Goal: Information Seeking & Learning: Find contact information

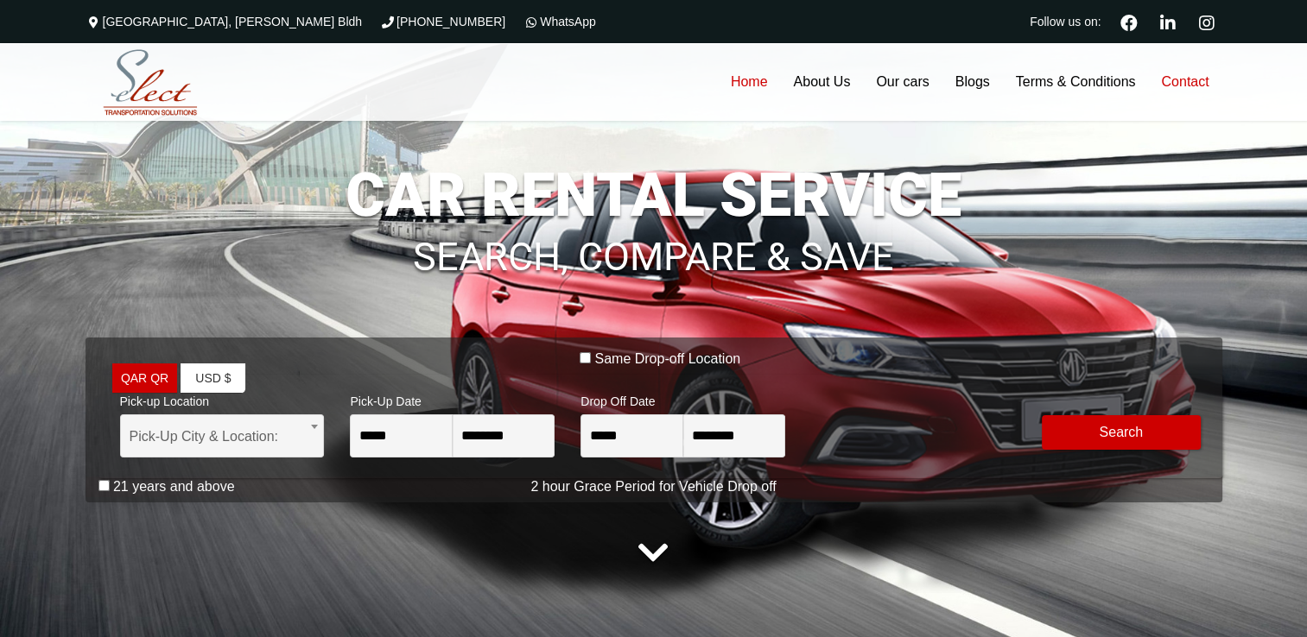
click at [1205, 93] on link "Contact" at bounding box center [1184, 82] width 73 height 78
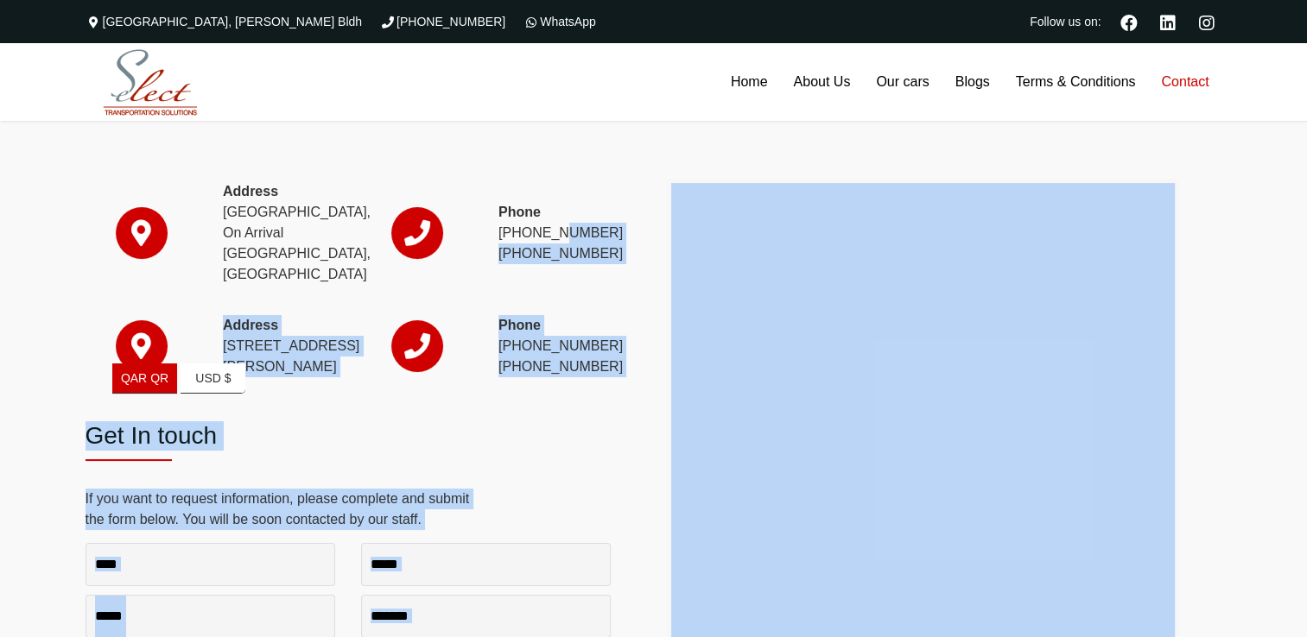
drag, startPoint x: 544, startPoint y: 226, endPoint x: 668, endPoint y: 223, distance: 124.4
click at [668, 223] on div "Address [GEOGRAPHIC_DATA], On Arrival [GEOGRAPHIC_DATA], [GEOGRAPHIC_DATA] Phon…" at bounding box center [653, 442] width 1307 height 642
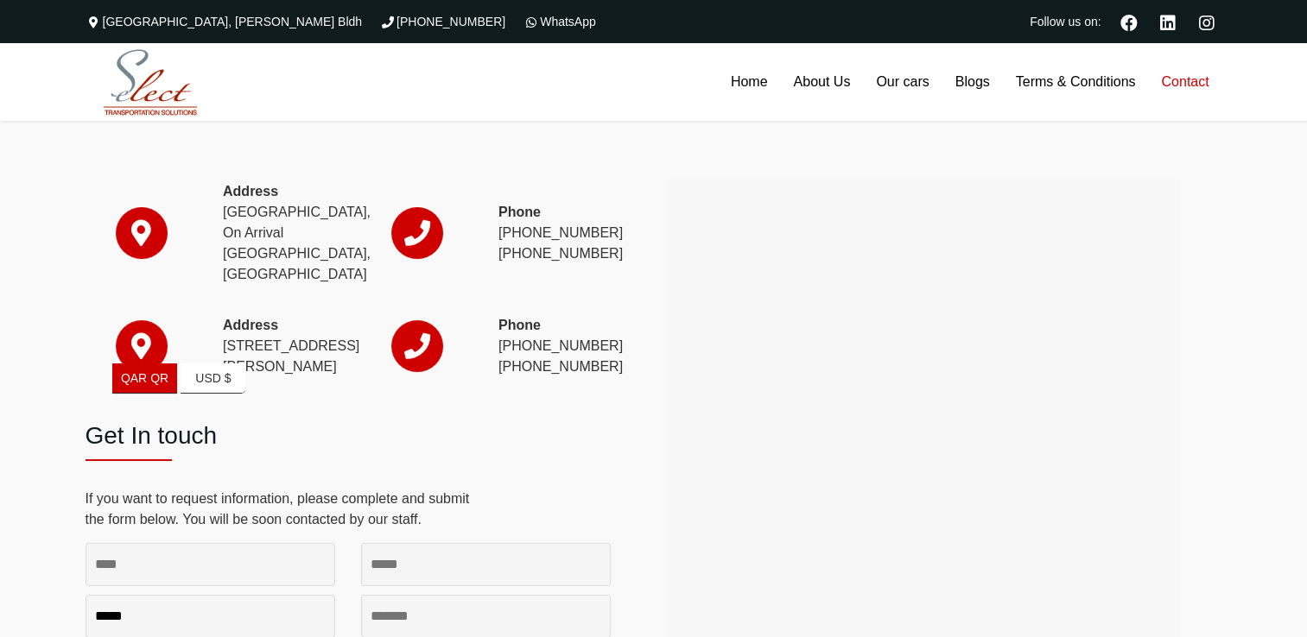
click at [470, 310] on div at bounding box center [417, 248] width 138 height 134
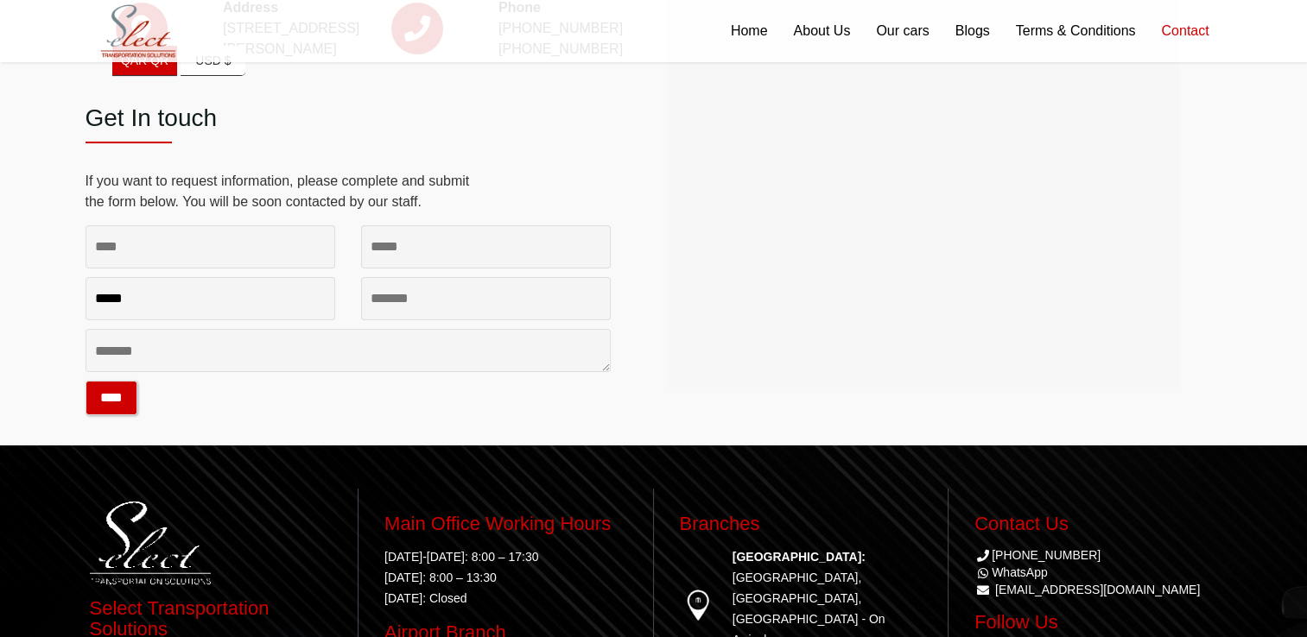
scroll to position [582, 0]
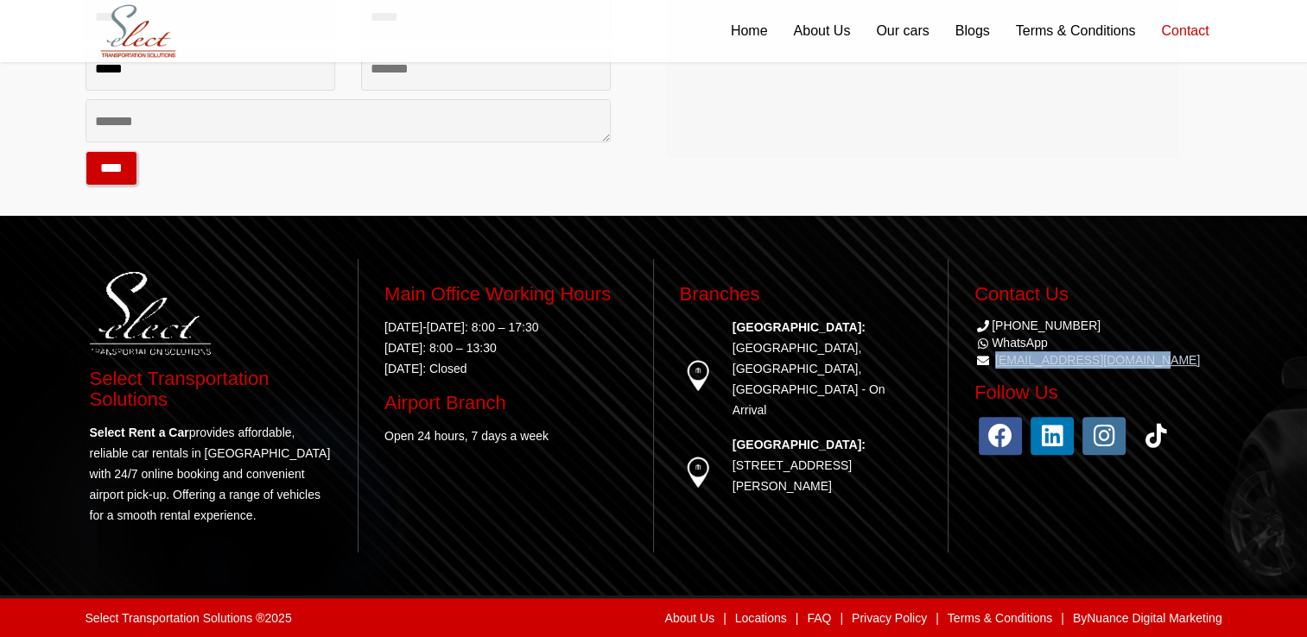
drag, startPoint x: 1184, startPoint y: 358, endPoint x: 995, endPoint y: 361, distance: 189.2
click at [995, 361] on li "[EMAIL_ADDRESS][DOMAIN_NAME]" at bounding box center [1096, 359] width 244 height 17
copy link "[EMAIL_ADDRESS][DOMAIN_NAME]"
drag, startPoint x: 1094, startPoint y: 334, endPoint x: 1032, endPoint y: 326, distance: 62.7
click at [1032, 326] on ul "[PHONE_NUMBER] WhatsApp [EMAIL_ADDRESS][DOMAIN_NAME]" at bounding box center [1096, 343] width 244 height 52
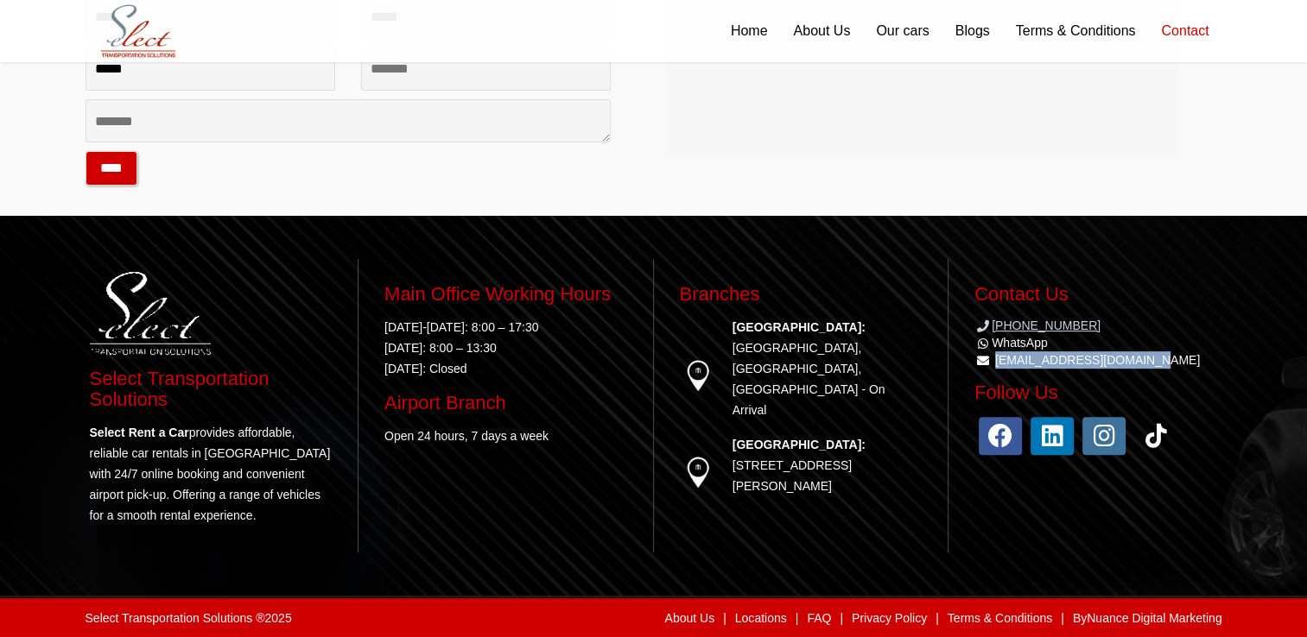
copy link "31366623"
click at [1047, 429] on icon at bounding box center [1051, 436] width 43 height 38
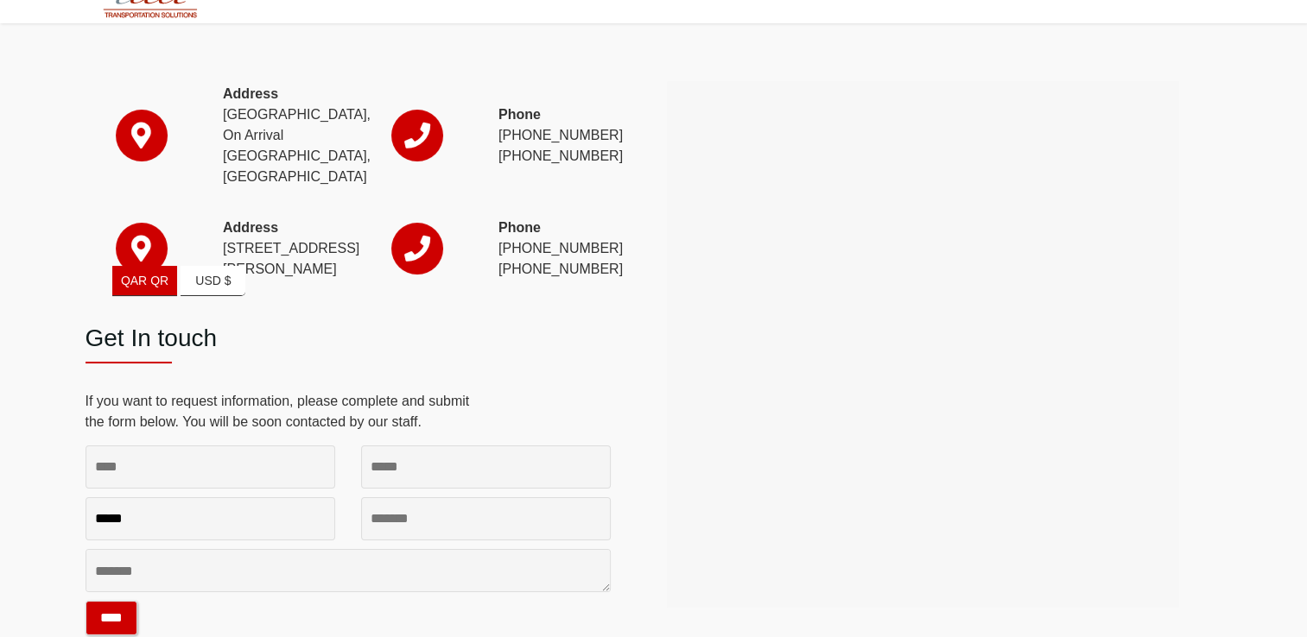
scroll to position [0, 0]
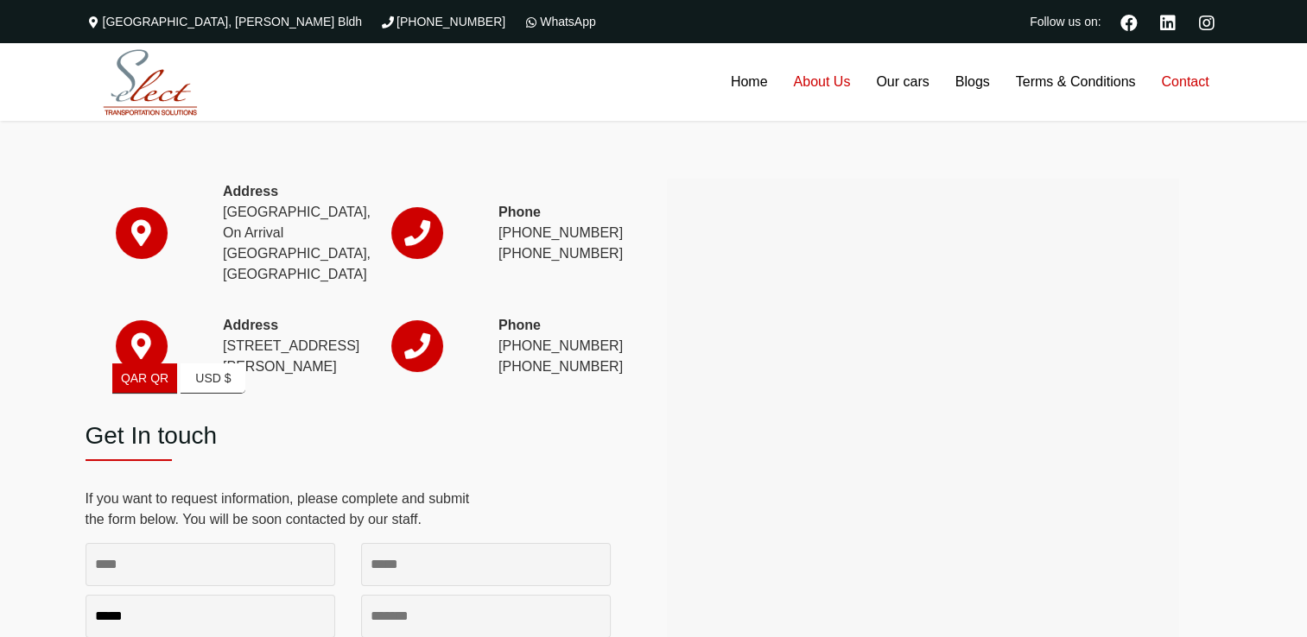
click at [812, 87] on link "About Us" at bounding box center [821, 82] width 83 height 78
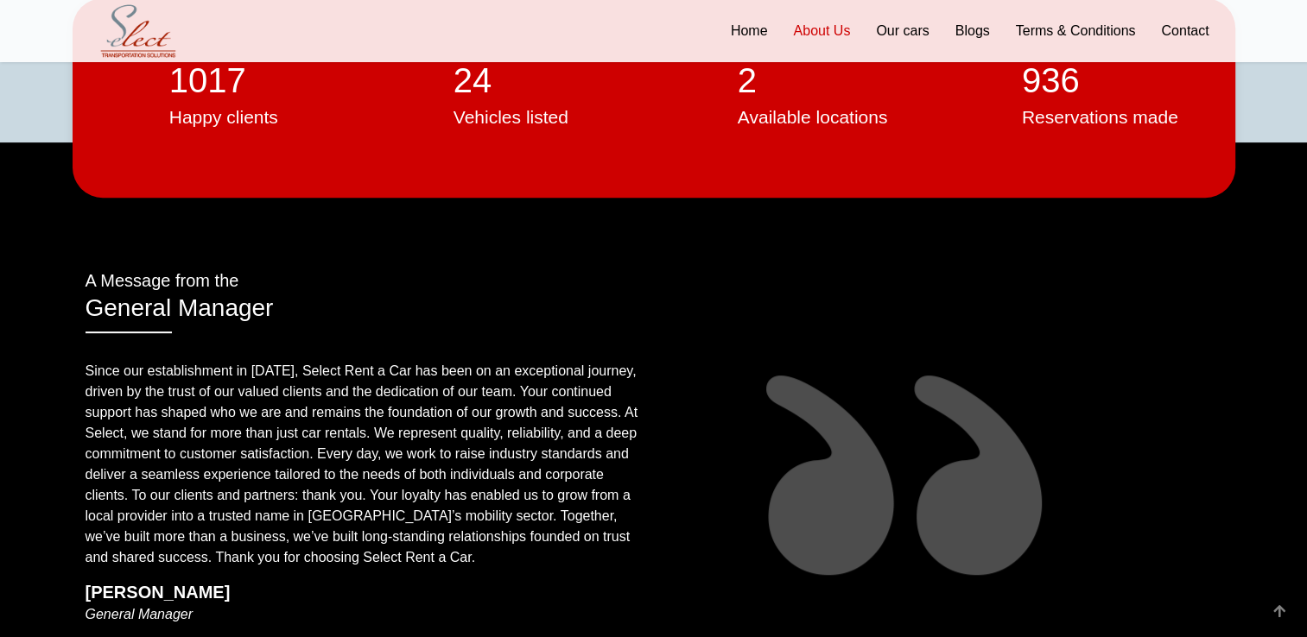
scroll to position [632, 0]
